Goal: Task Accomplishment & Management: Manage account settings

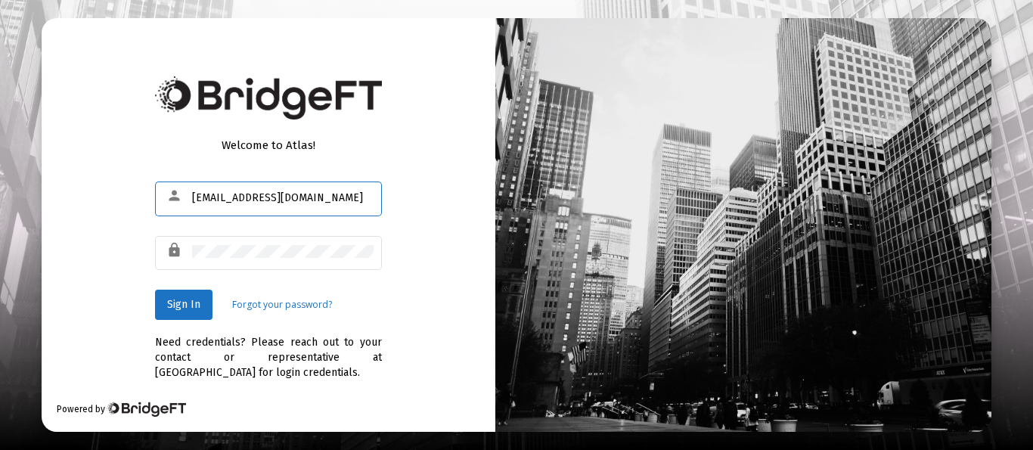
type input "[EMAIL_ADDRESS][DOMAIN_NAME]"
click at [165, 306] on button "Sign In" at bounding box center [183, 305] width 57 height 30
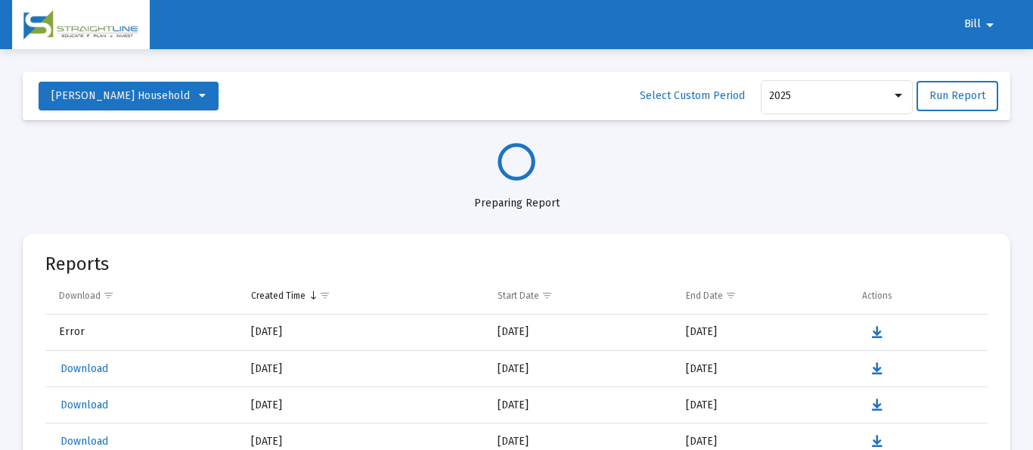
select select "View all"
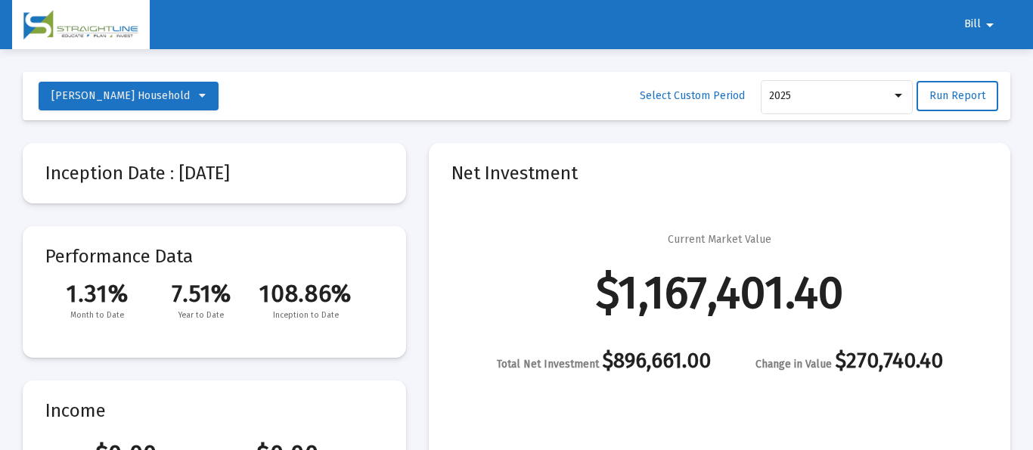
scroll to position [726, 0]
click at [973, 23] on span "Bill" at bounding box center [972, 24] width 17 height 13
click at [991, 64] on button "Logout" at bounding box center [989, 64] width 85 height 36
